Goal: Task Accomplishment & Management: Manage account settings

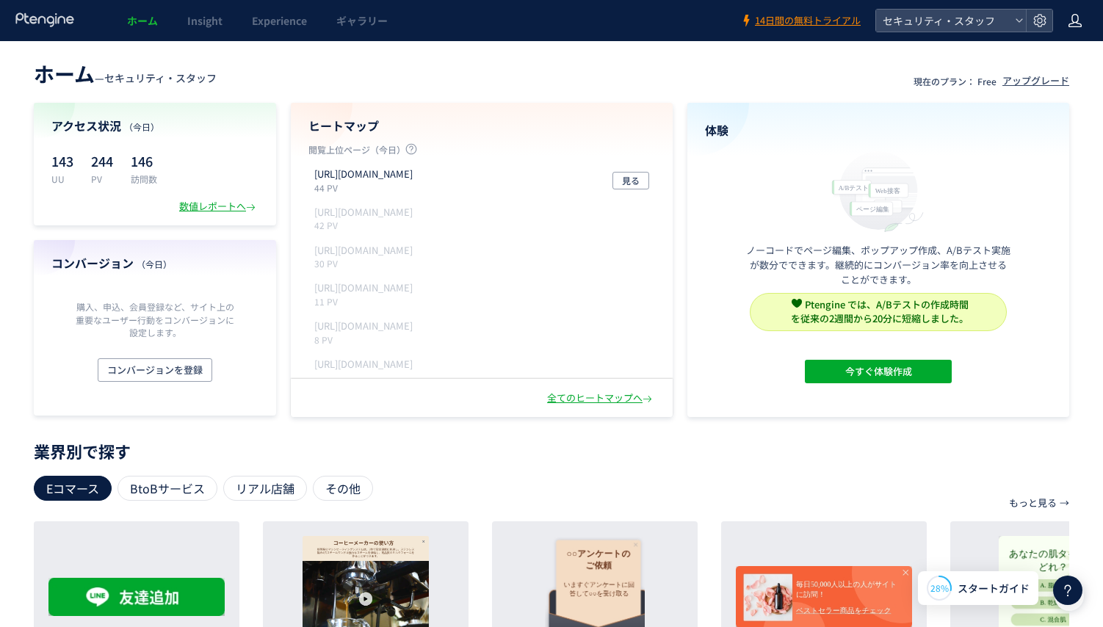
click at [1078, 23] on use at bounding box center [1074, 20] width 13 height 13
click at [1036, 14] on icon at bounding box center [1039, 20] width 15 height 15
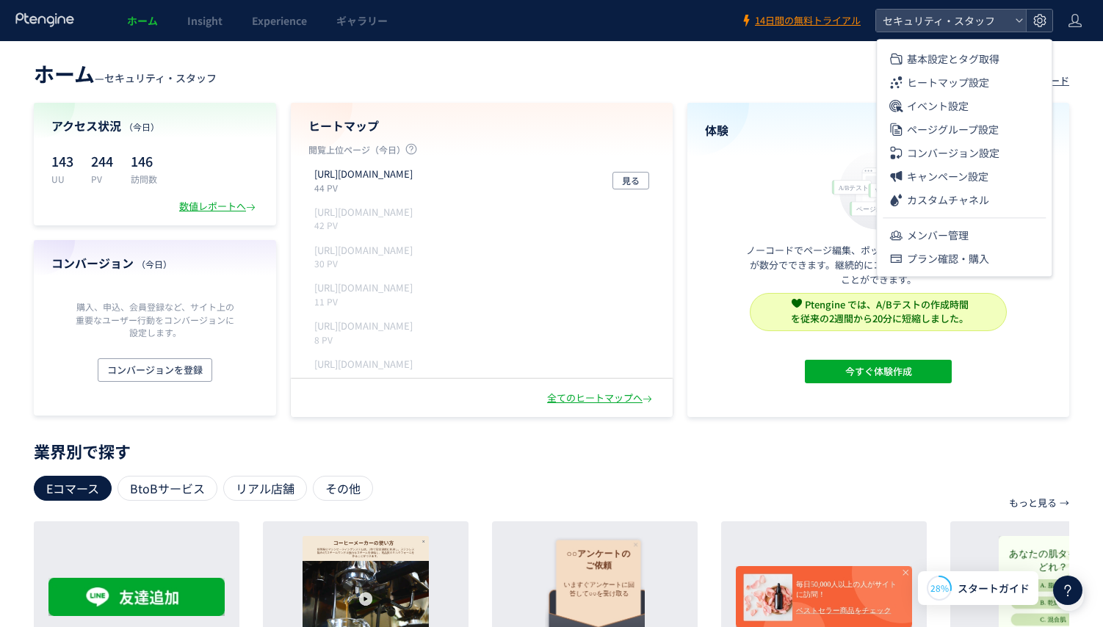
click at [1036, 14] on icon at bounding box center [1039, 20] width 15 height 15
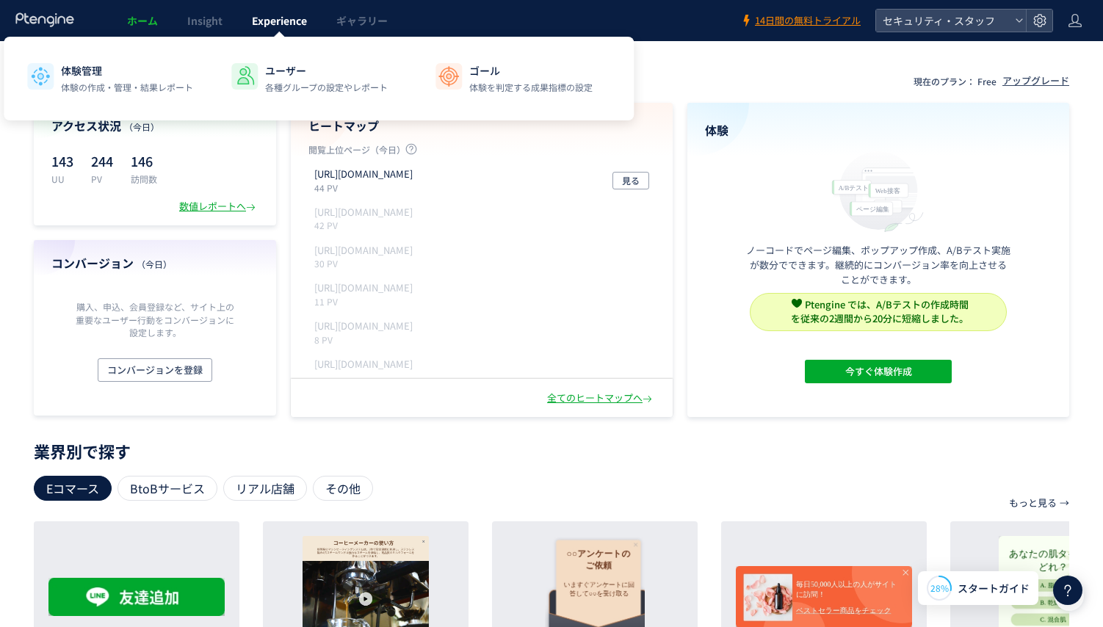
click at [274, 17] on span "Experience" at bounding box center [279, 20] width 55 height 15
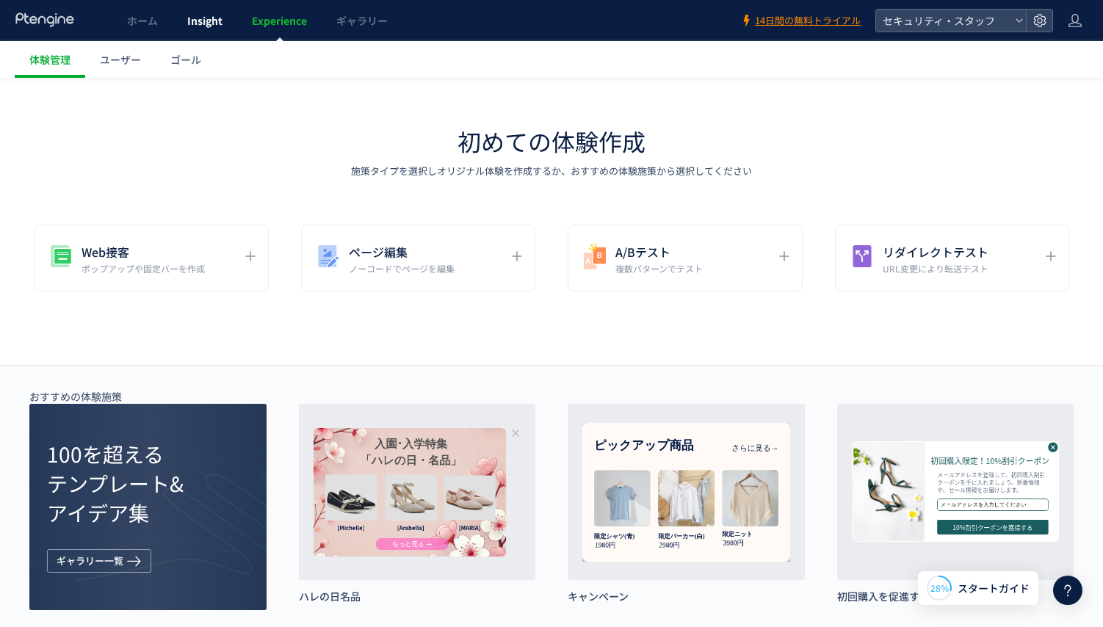
click at [211, 29] on link "Insight" at bounding box center [205, 20] width 65 height 41
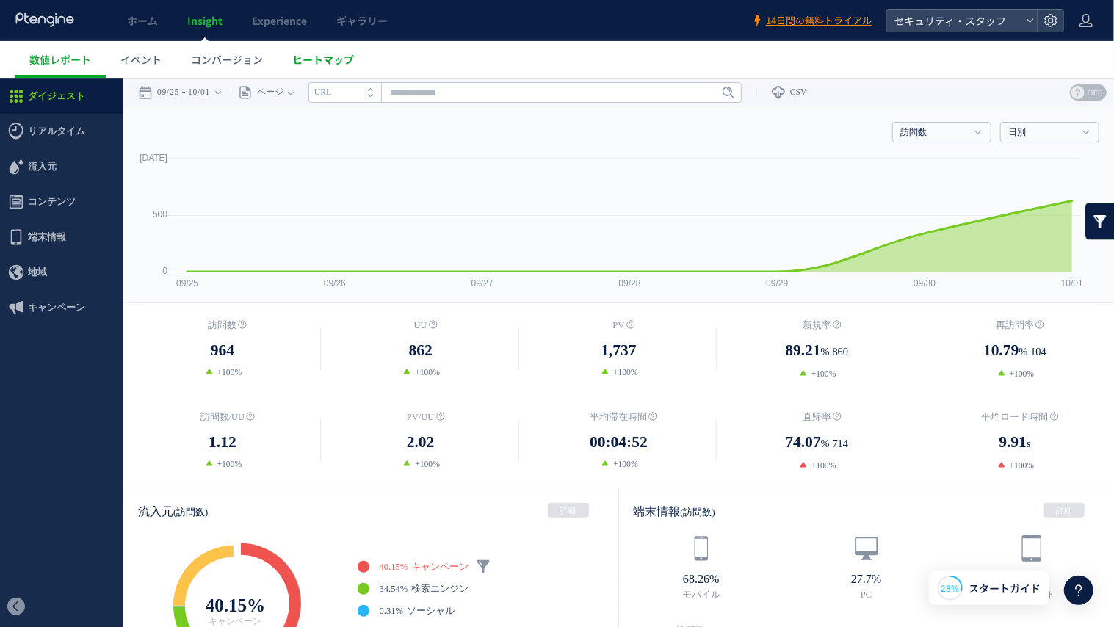
click at [295, 54] on span "ヒートマップ" at bounding box center [323, 59] width 62 height 15
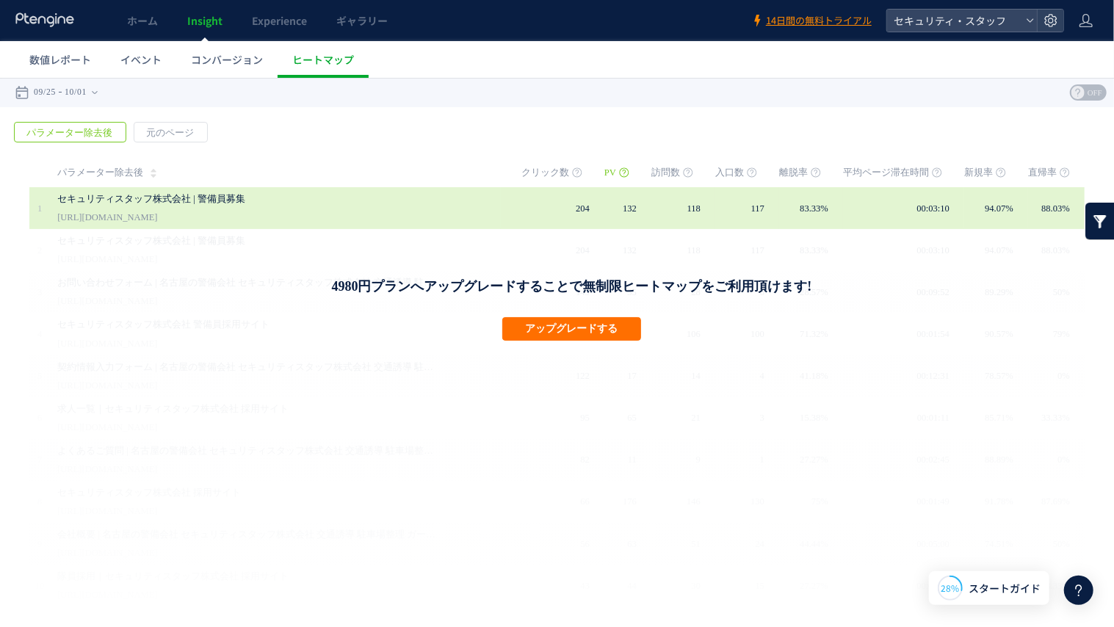
click at [171, 206] on link "セキュリティスタッフ株式会社 | 警備員募集" at bounding box center [248, 198] width 382 height 18
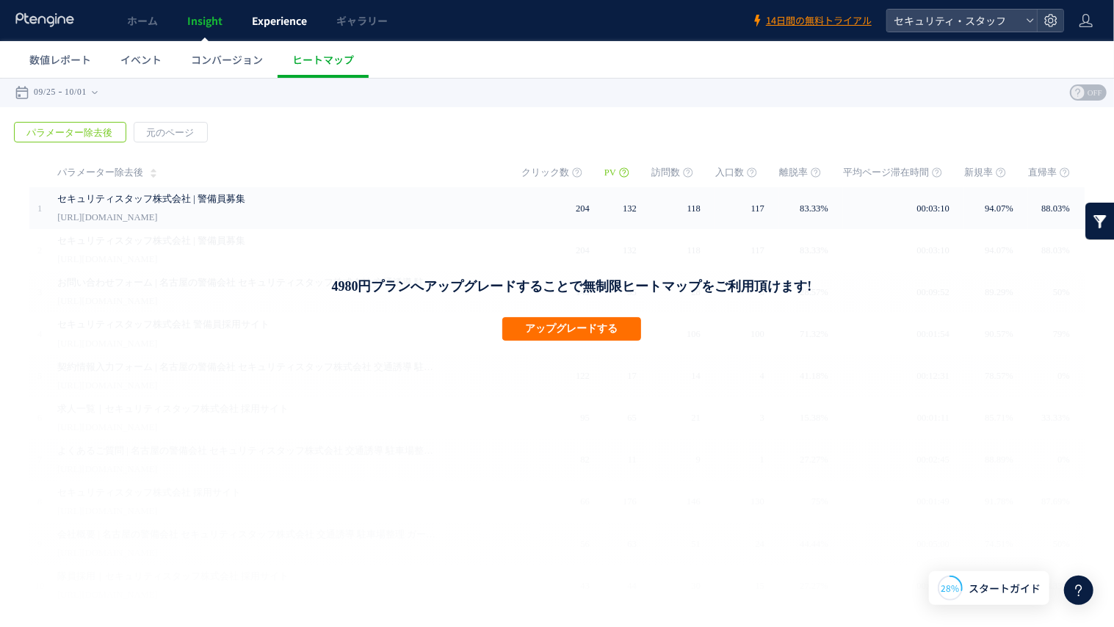
click at [281, 21] on span "Experience" at bounding box center [279, 20] width 55 height 15
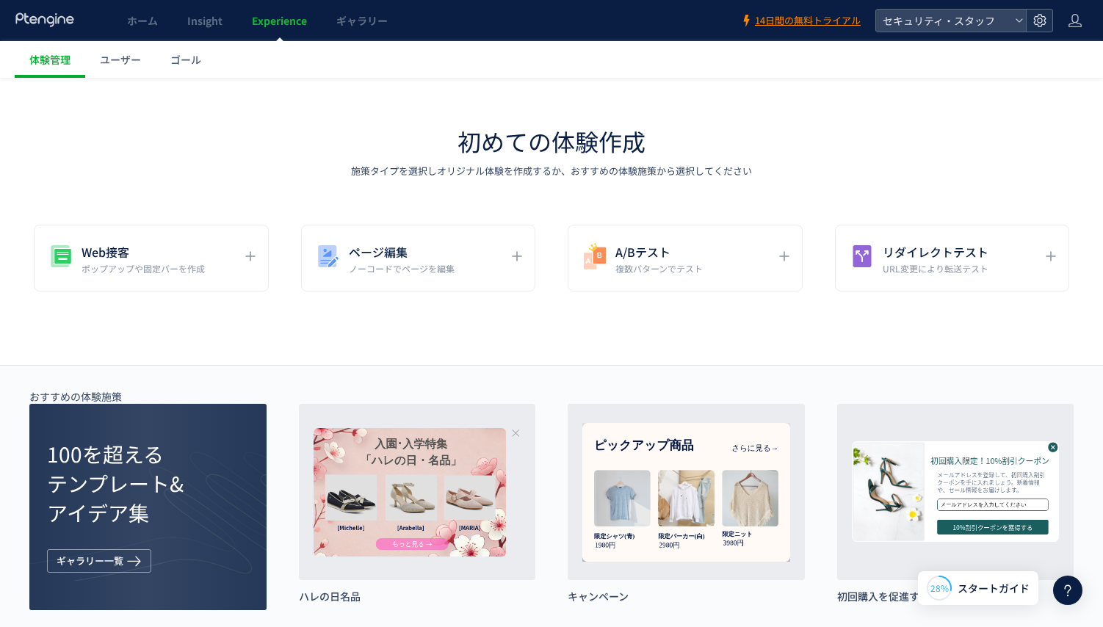
click at [1045, 23] on use at bounding box center [1039, 20] width 12 height 12
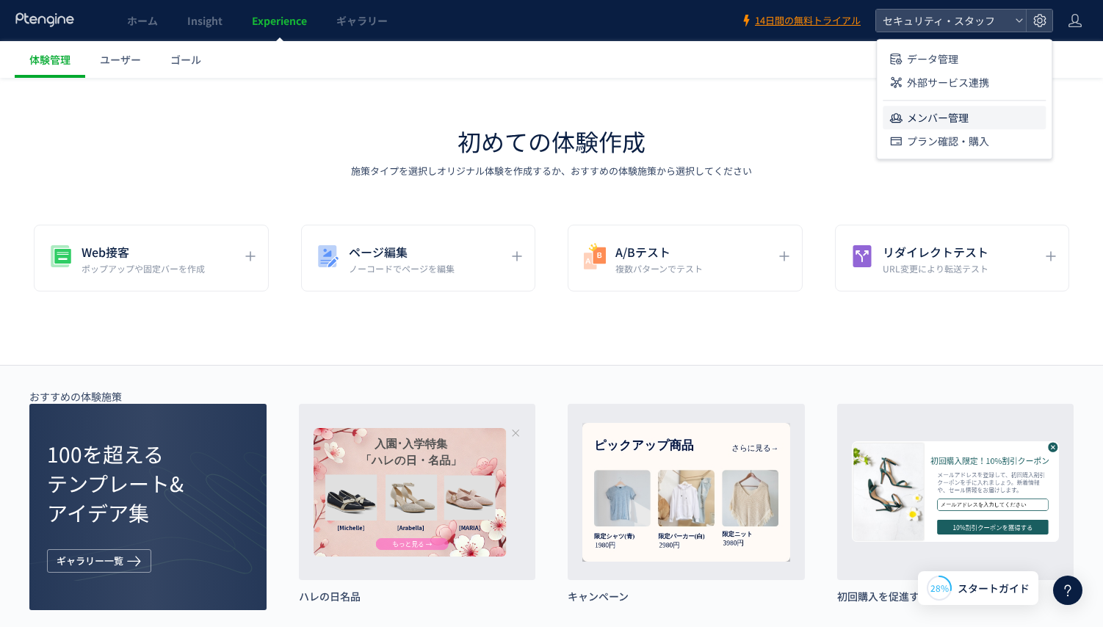
click at [1004, 115] on li "メンバー管理" at bounding box center [964, 117] width 163 height 23
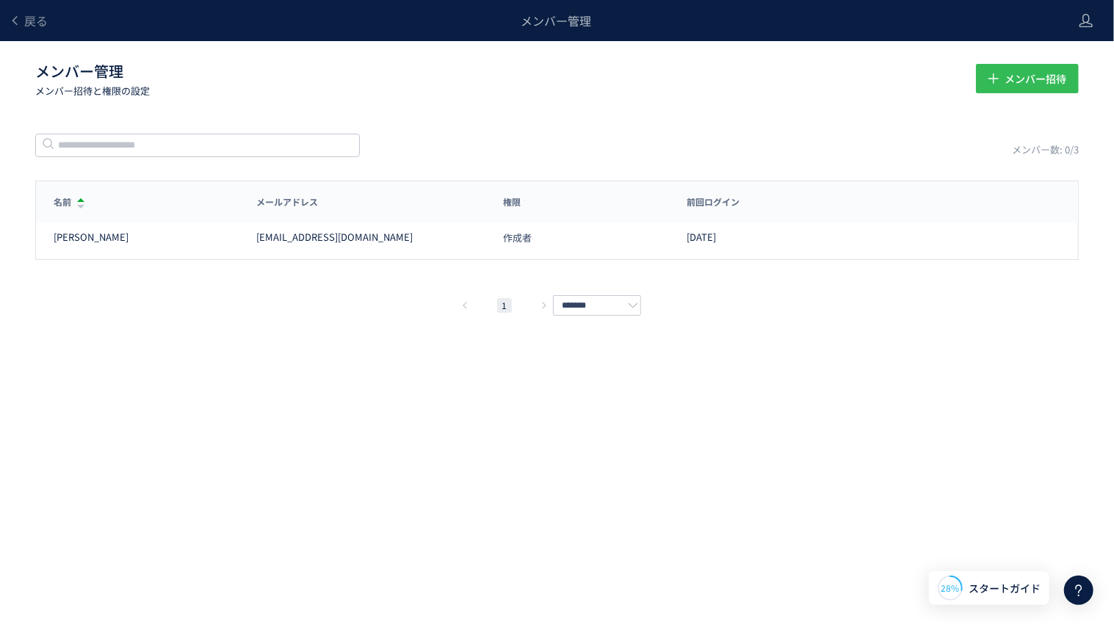
click at [1017, 81] on span "メンバー招待" at bounding box center [1035, 78] width 62 height 29
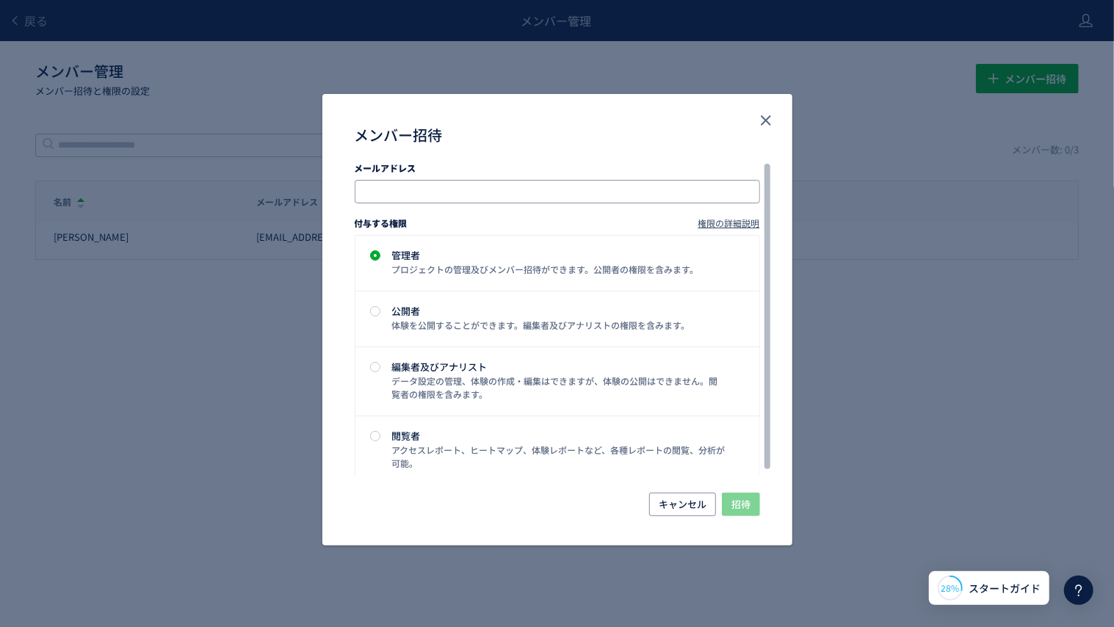
click at [715, 187] on input "メンバー招待" at bounding box center [559, 192] width 394 height 18
type input "*"
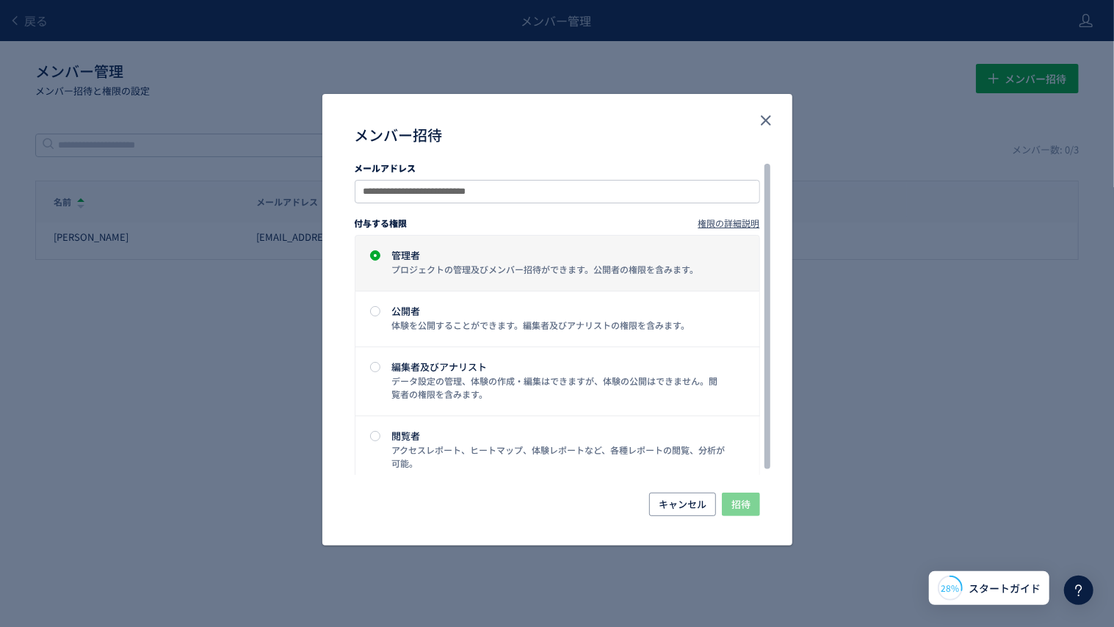
type input "**********"
click at [522, 253] on div "管理者" at bounding box center [559, 255] width 334 height 10
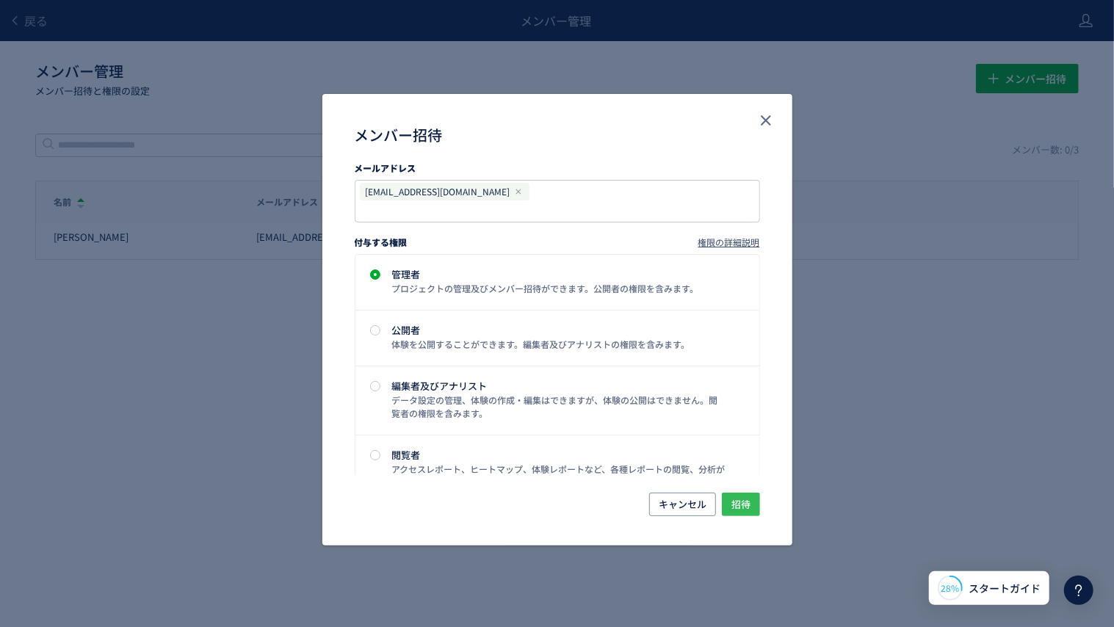
click at [745, 493] on span "招待" at bounding box center [740, 504] width 19 height 23
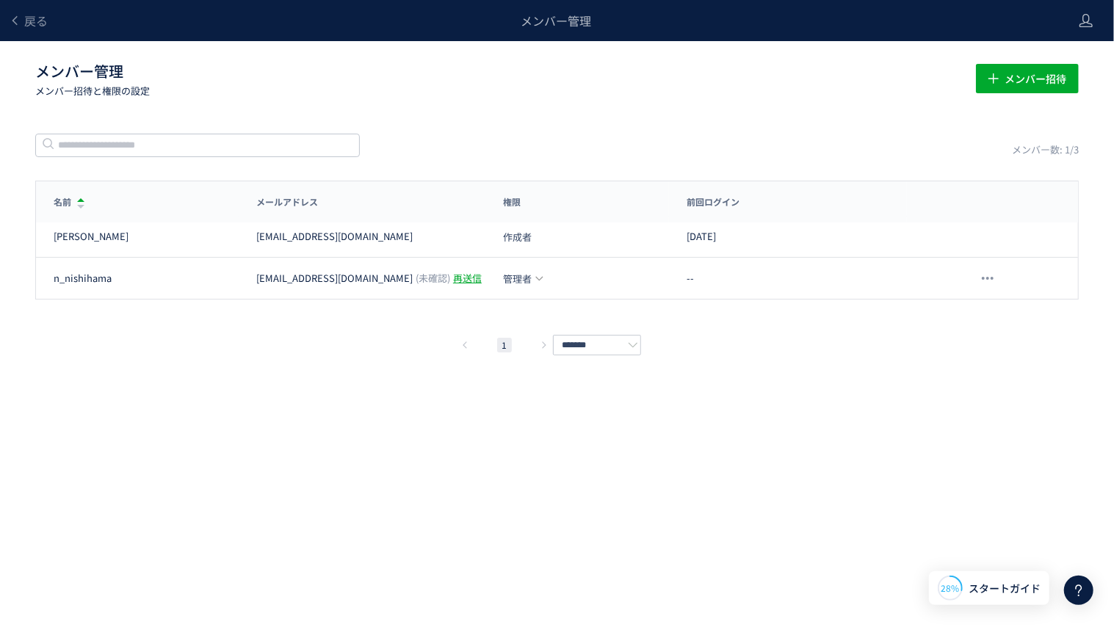
click at [537, 355] on div "戻る メンバー管理 メンバー管理 メンバー招待と権限の設定 メンバー招待 メンバー数: 1/3 名前 メールアドレス 権限 前回ログイン 名前 メールアドレス…" at bounding box center [557, 291] width 1114 height 583
